Goal: Use online tool/utility: Utilize a website feature to perform a specific function

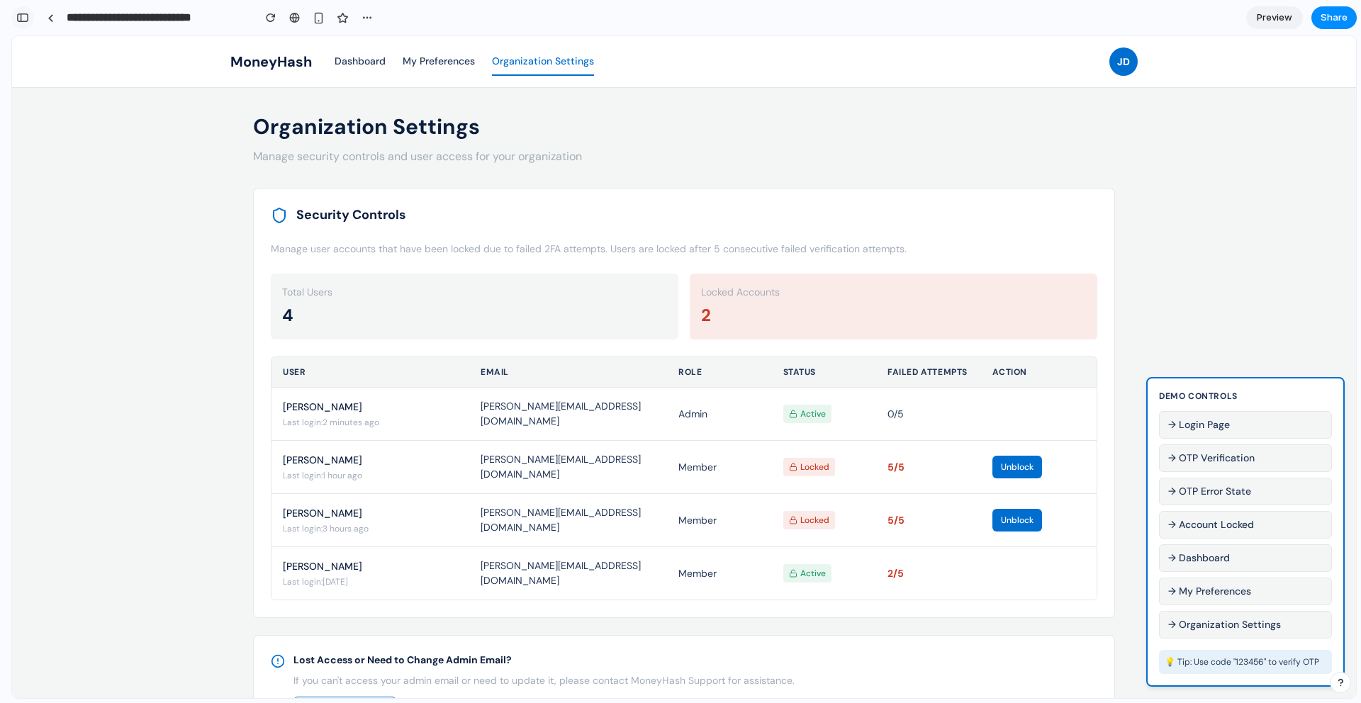
click at [26, 18] on div "button" at bounding box center [22, 18] width 13 height 10
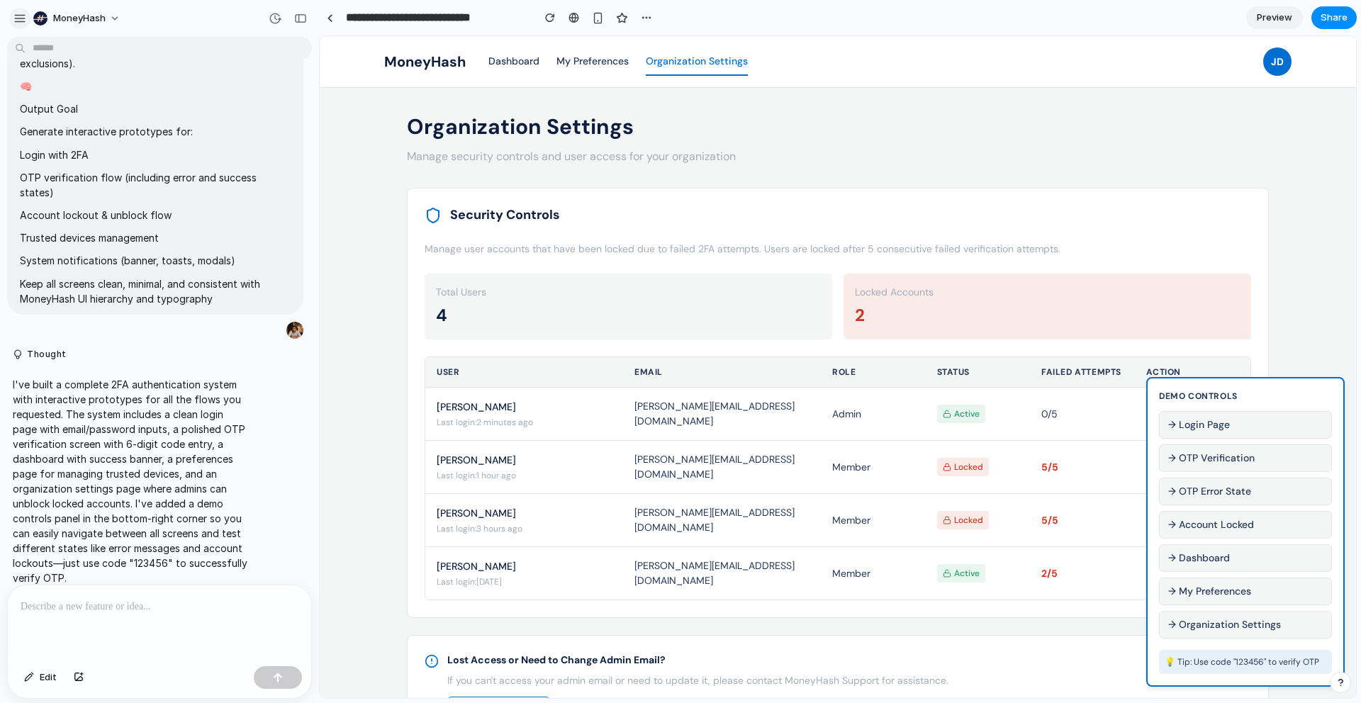
click at [21, 19] on div "button" at bounding box center [19, 18] width 13 height 13
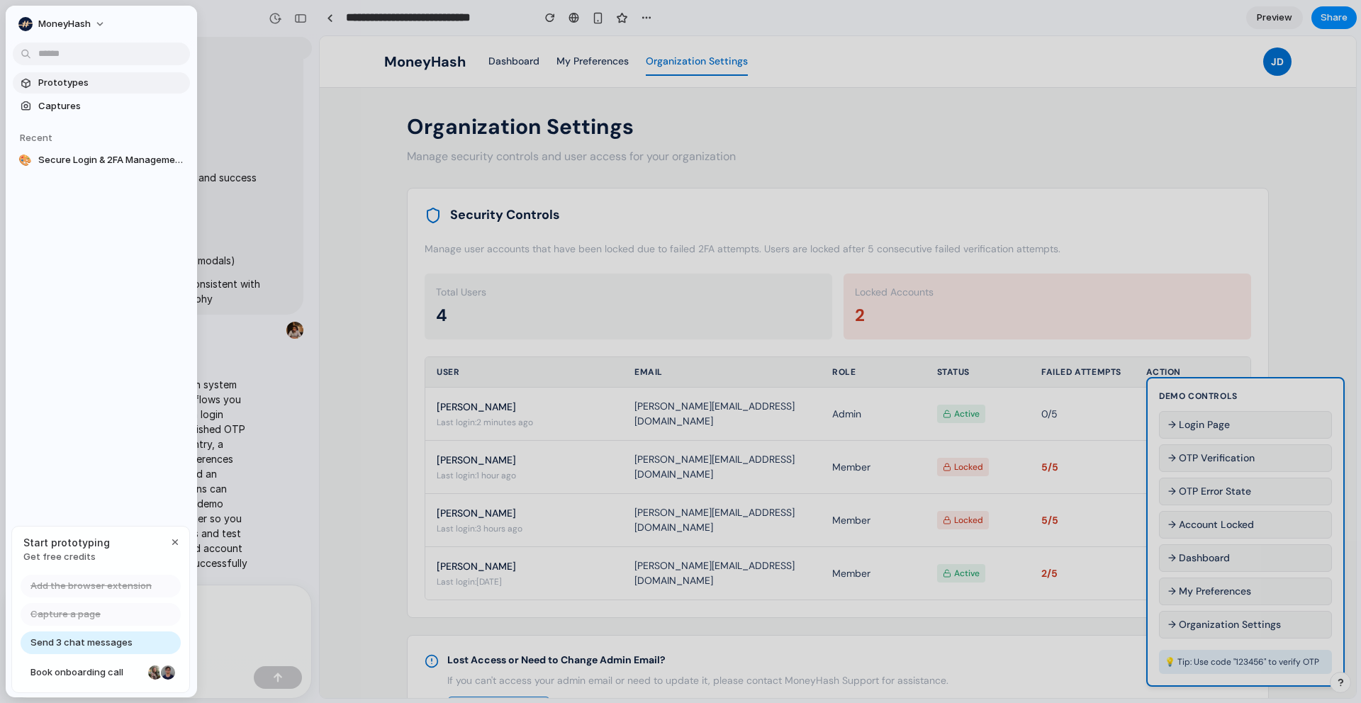
click at [77, 78] on span "Prototypes" at bounding box center [111, 83] width 146 height 14
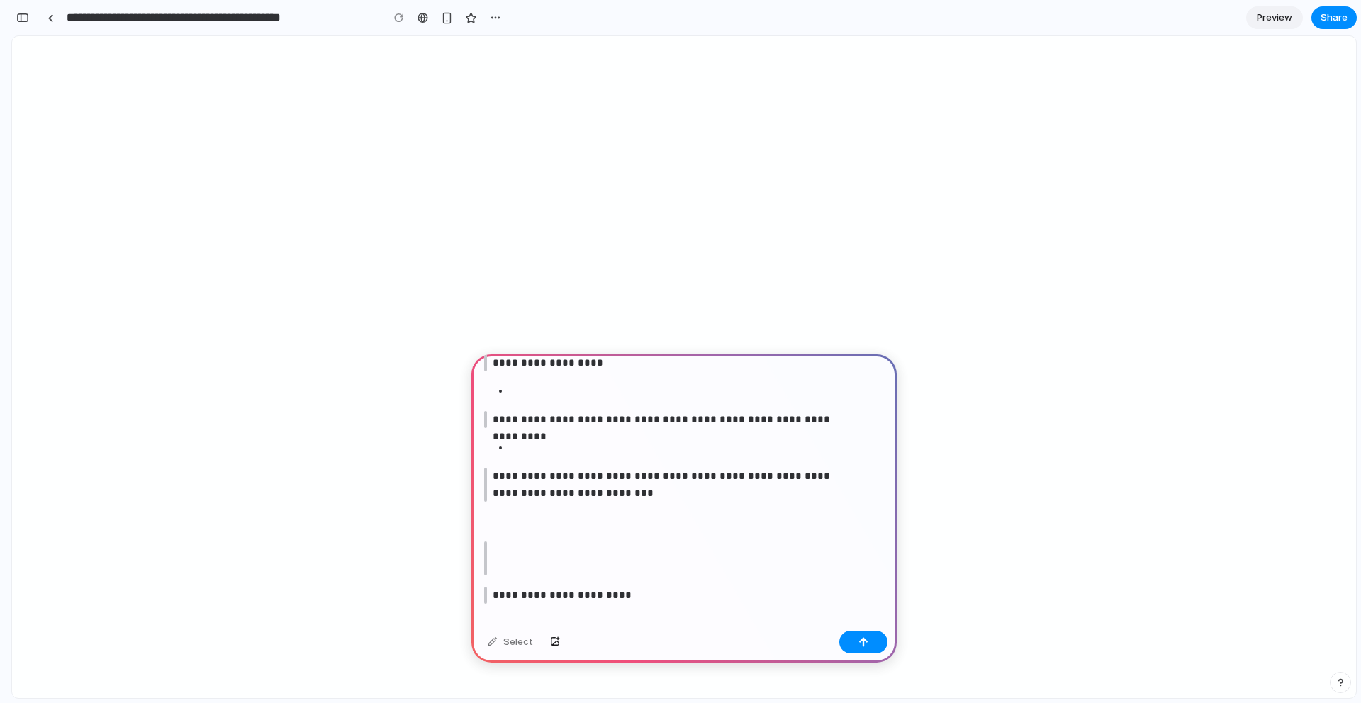
scroll to position [1526, 0]
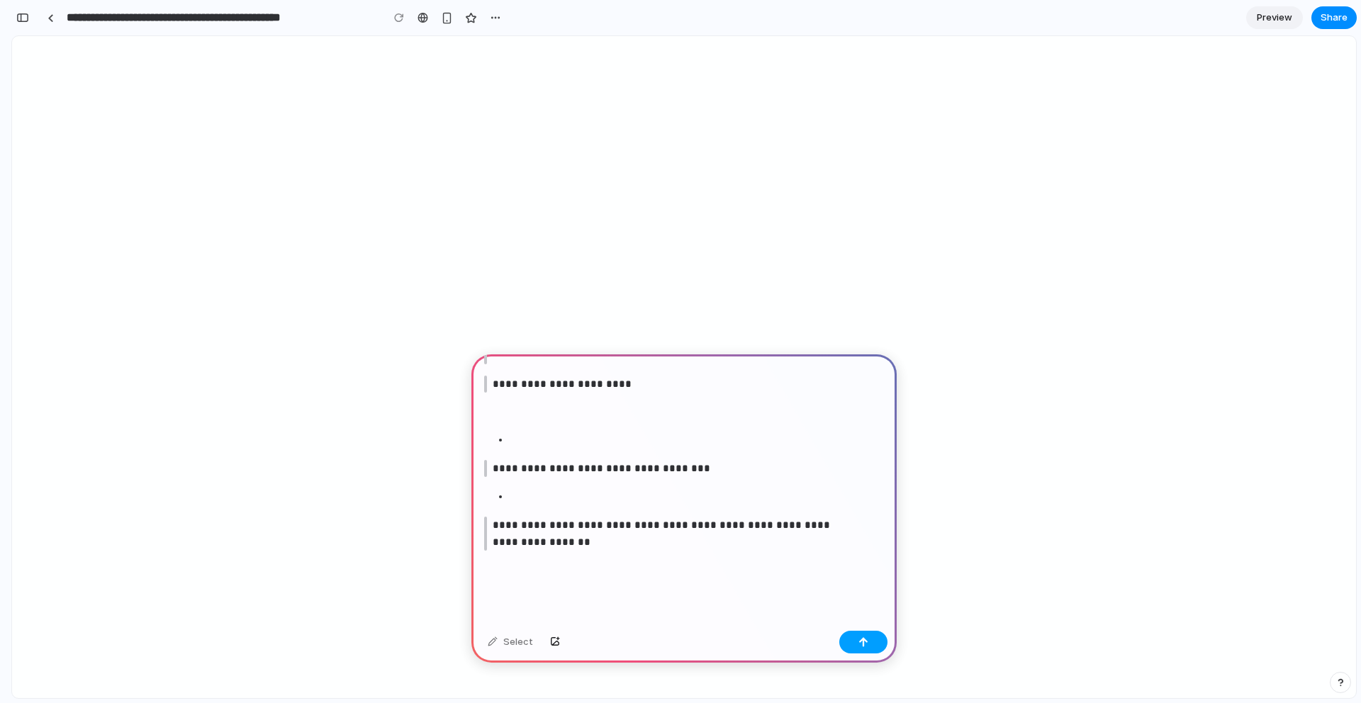
click at [869, 649] on button "button" at bounding box center [864, 642] width 48 height 23
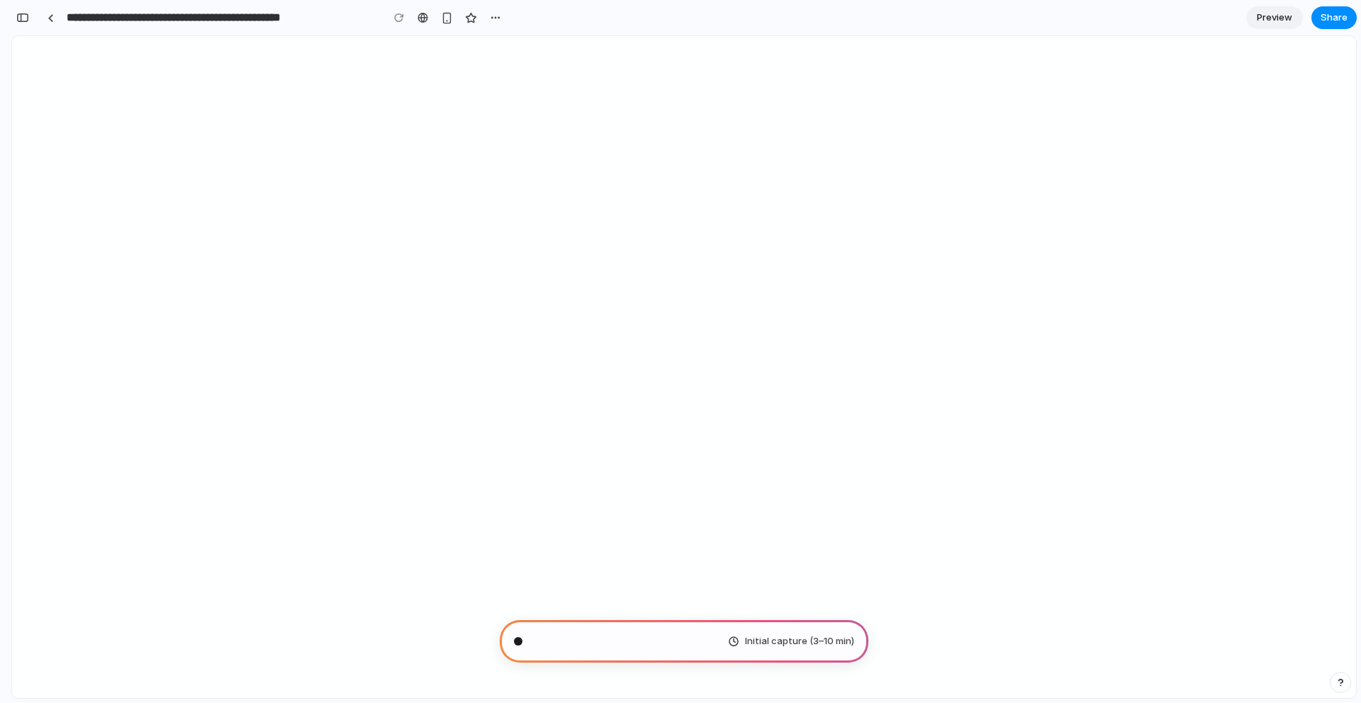
scroll to position [812, 0]
type input "**********"
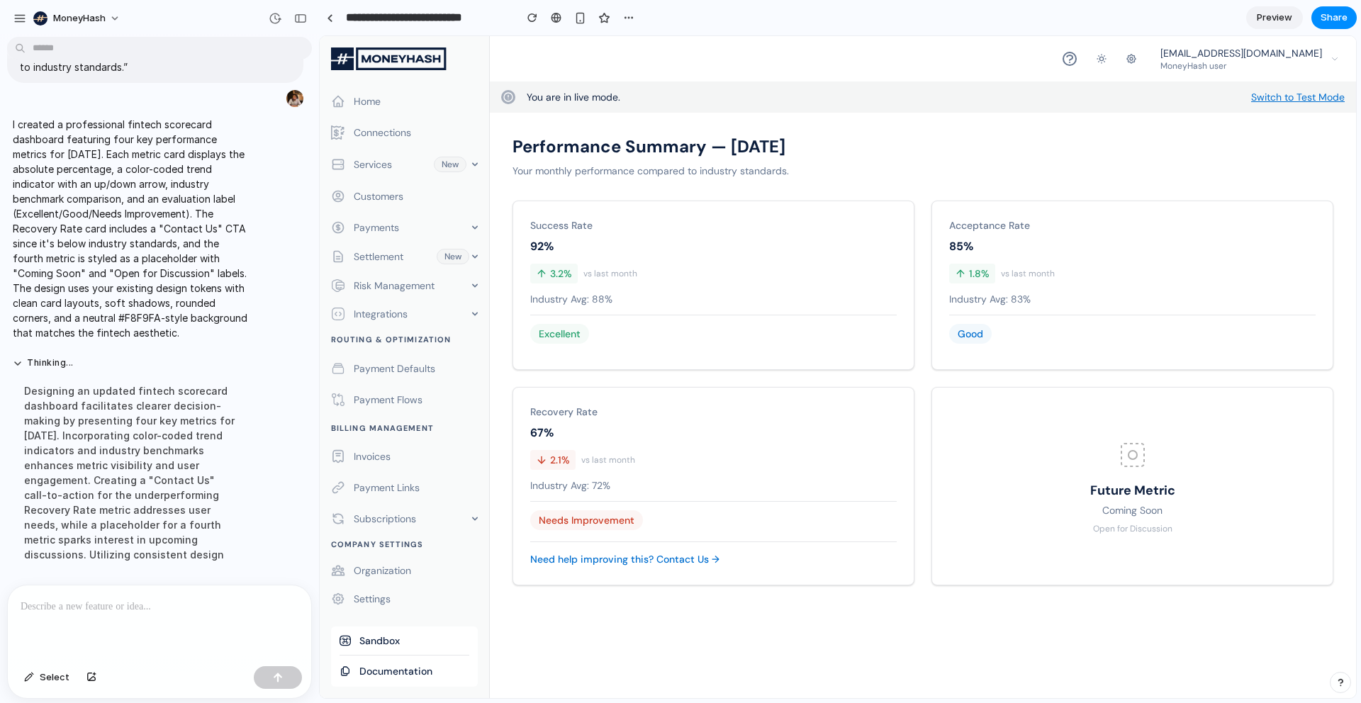
scroll to position [700, 0]
click at [301, 20] on div "button" at bounding box center [300, 18] width 13 height 10
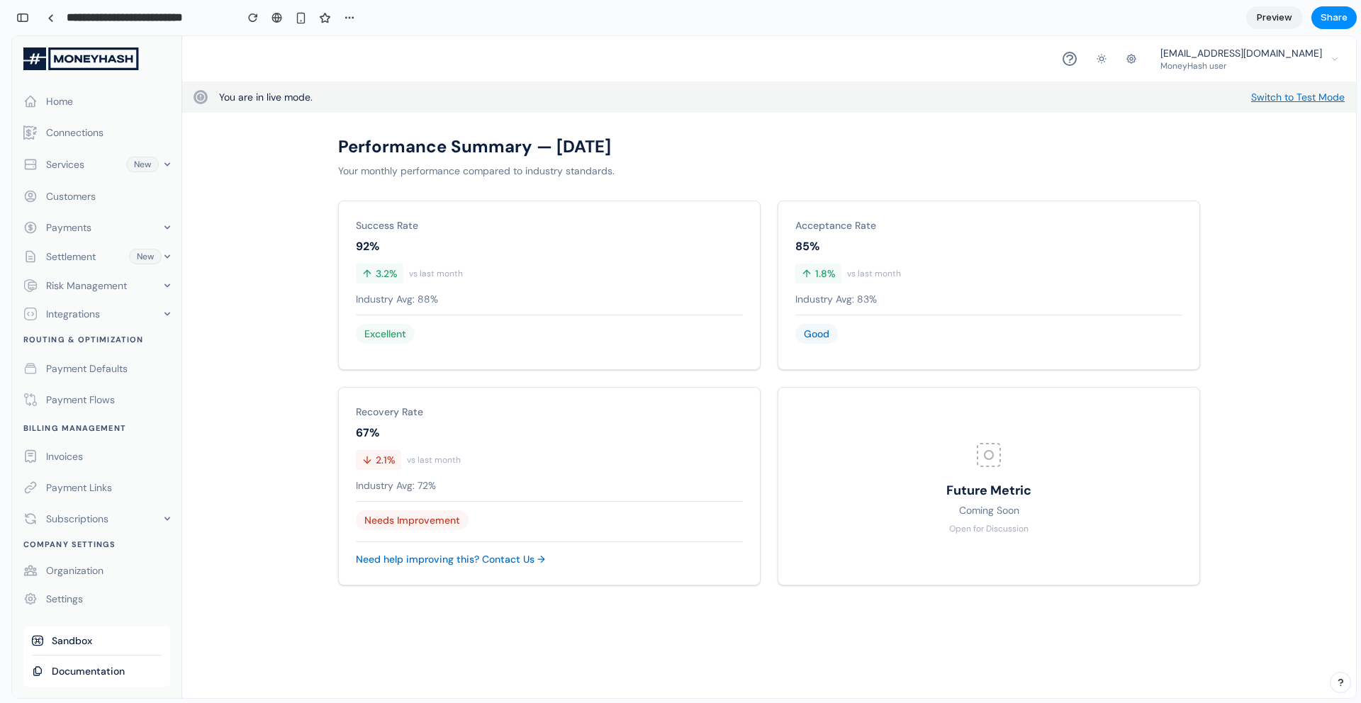
scroll to position [1206, 0]
drag, startPoint x: 359, startPoint y: 246, endPoint x: 382, endPoint y: 245, distance: 23.4
click at [382, 245] on div "92%" at bounding box center [549, 246] width 387 height 17
click at [390, 267] on span "3.2%" at bounding box center [387, 274] width 22 height 14
drag, startPoint x: 398, startPoint y: 274, endPoint x: 359, endPoint y: 271, distance: 39.1
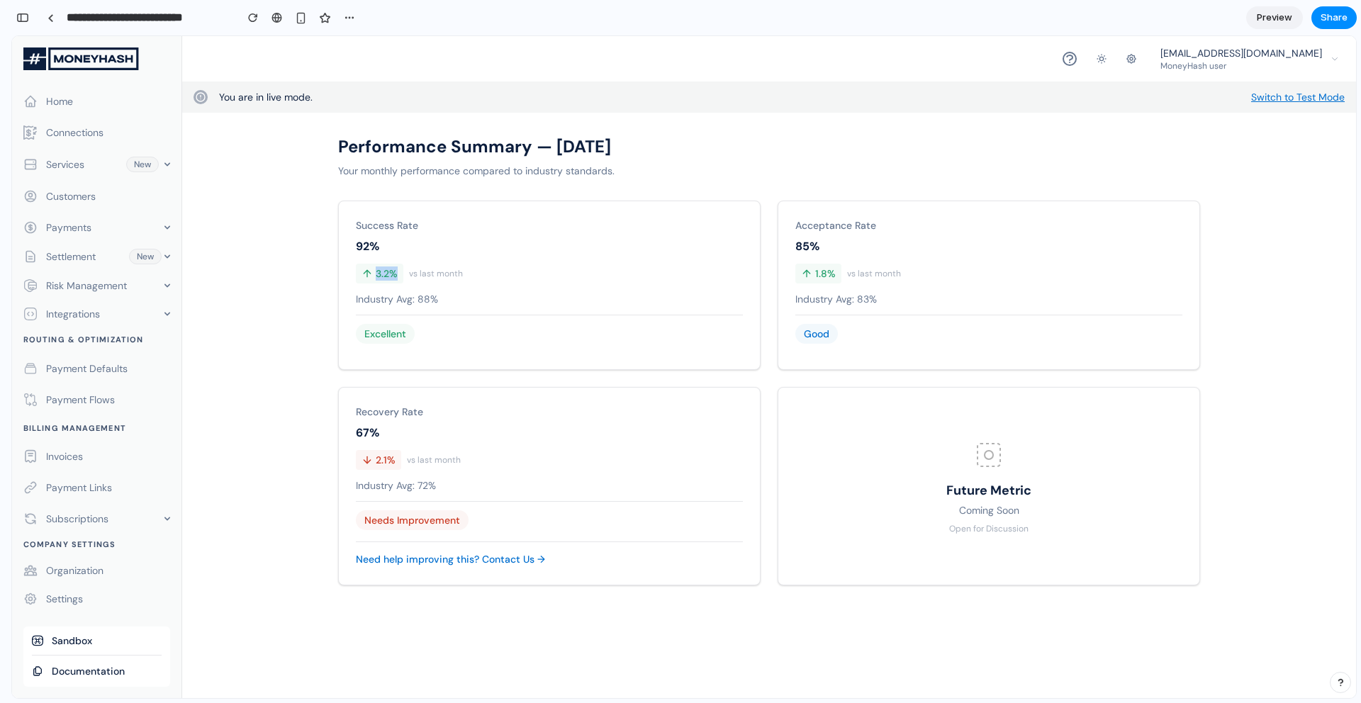
click at [359, 271] on div "3.2%" at bounding box center [380, 274] width 48 height 20
drag, startPoint x: 443, startPoint y: 296, endPoint x: 412, endPoint y: 296, distance: 31.2
click at [412, 296] on p "Industry Avg: 88%" at bounding box center [549, 299] width 387 height 14
drag, startPoint x: 411, startPoint y: 336, endPoint x: 361, endPoint y: 336, distance: 50.3
click at [361, 336] on span "Excellent" at bounding box center [385, 334] width 59 height 20
